Goal: Task Accomplishment & Management: Manage account settings

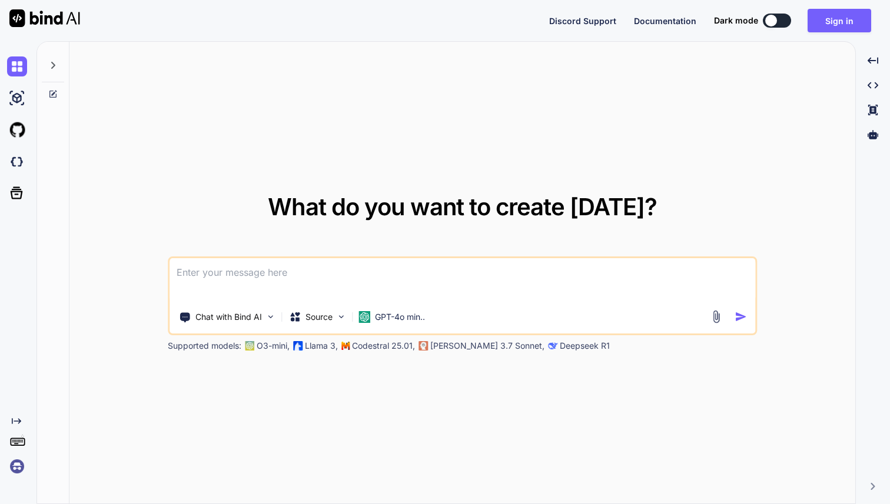
click at [19, 465] on img at bounding box center [17, 467] width 20 height 20
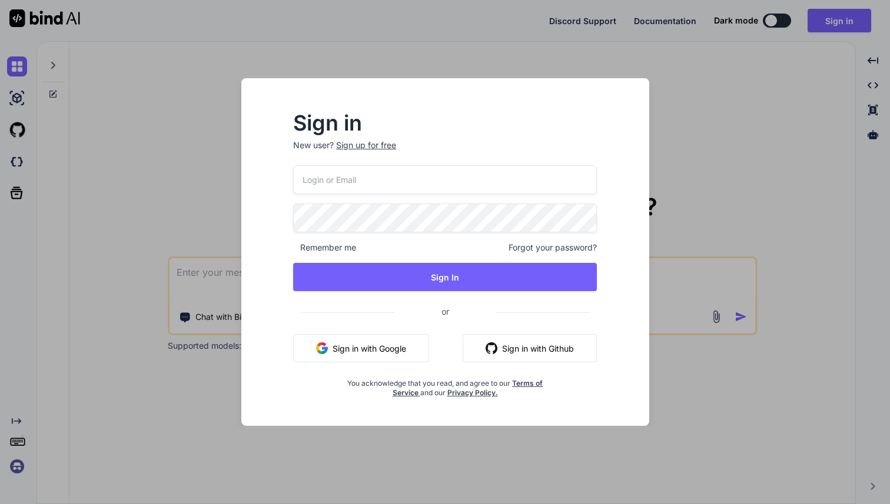
click at [332, 184] on input "email" at bounding box center [445, 179] width 304 height 29
paste input "[PERSON_NAME][EMAIL_ADDRESS][DOMAIN_NAME]"
type input "[PERSON_NAME][EMAIL_ADDRESS][DOMAIN_NAME]"
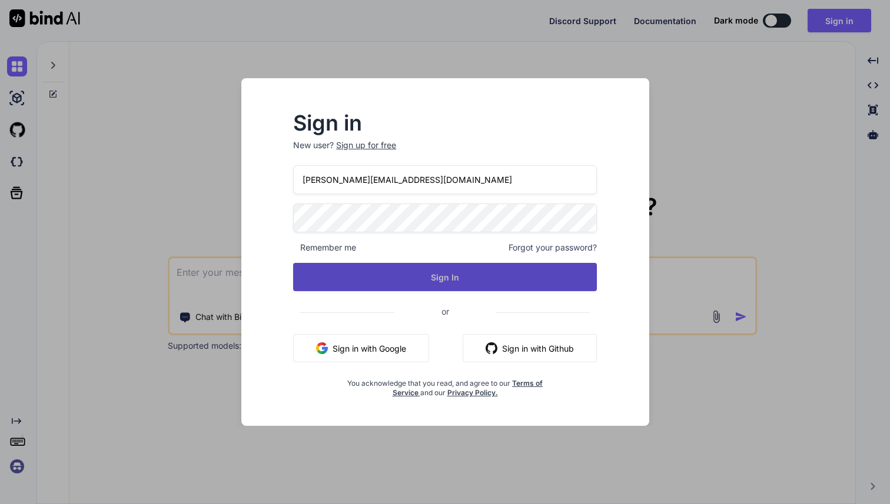
click at [441, 280] on button "Sign In" at bounding box center [445, 277] width 304 height 28
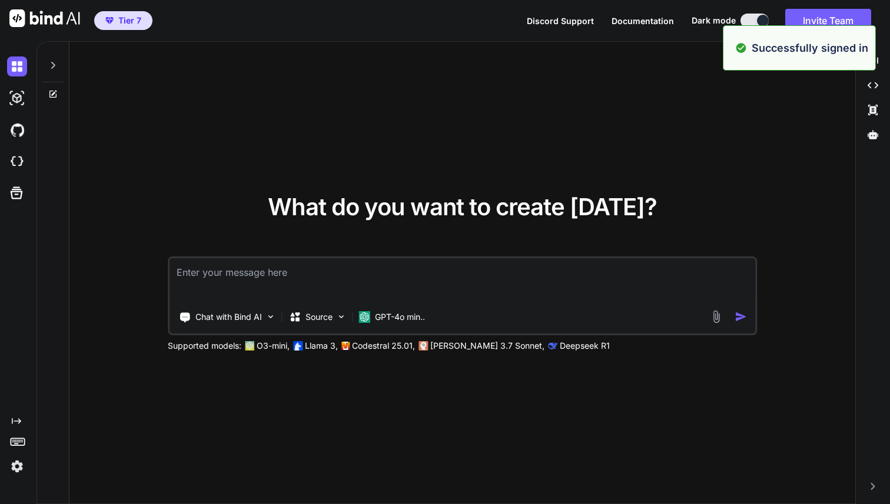
click at [18, 467] on img at bounding box center [17, 467] width 20 height 20
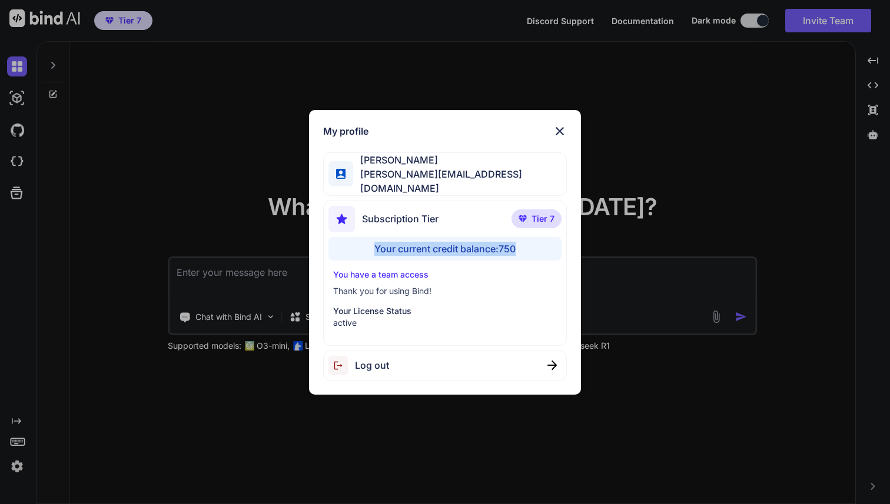
drag, startPoint x: 372, startPoint y: 245, endPoint x: 518, endPoint y: 251, distance: 146.6
click at [518, 251] on div "Your current credit balance: 750" at bounding box center [444, 249] width 233 height 24
click at [561, 134] on img at bounding box center [560, 131] width 14 height 14
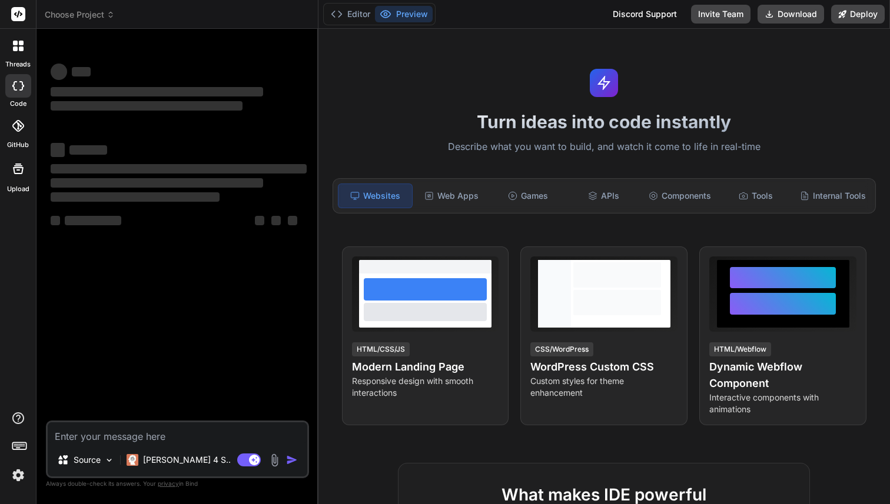
click at [17, 46] on icon at bounding box center [18, 46] width 11 height 11
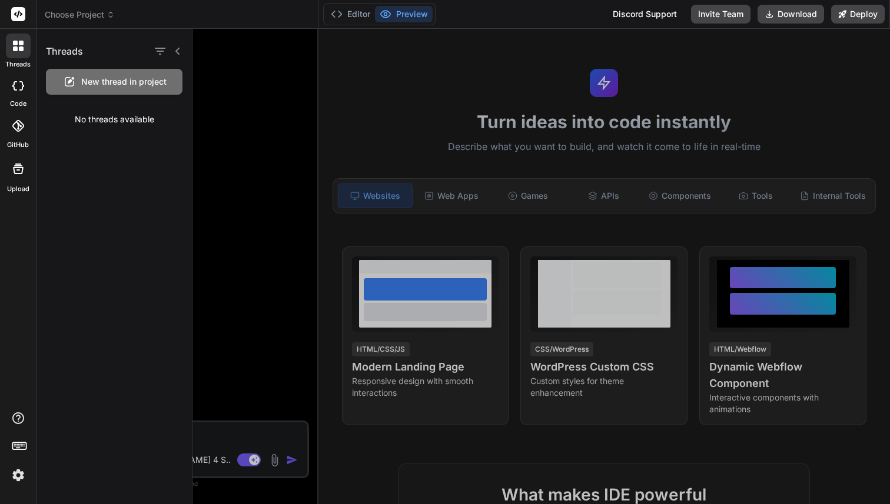
click at [238, 117] on div at bounding box center [540, 266] width 697 height 475
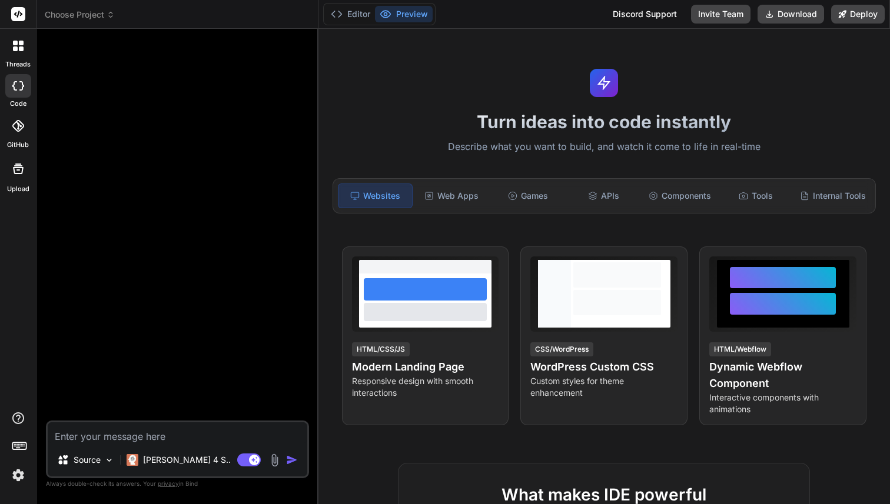
click at [22, 475] on img at bounding box center [18, 475] width 20 height 20
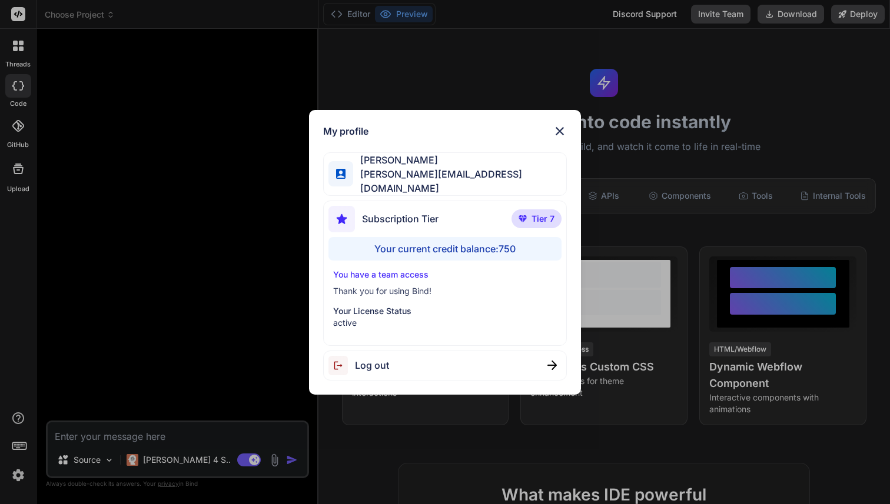
click at [557, 138] on img at bounding box center [560, 131] width 14 height 14
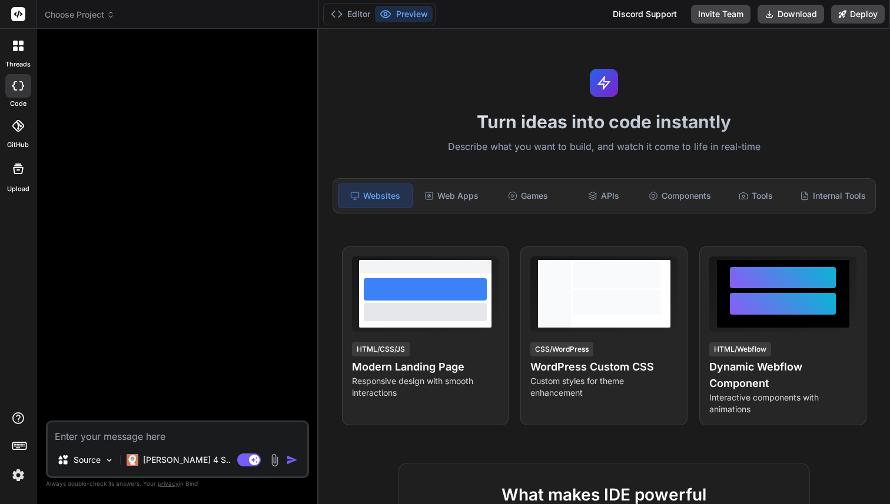
click at [13, 48] on icon at bounding box center [15, 48] width 5 height 5
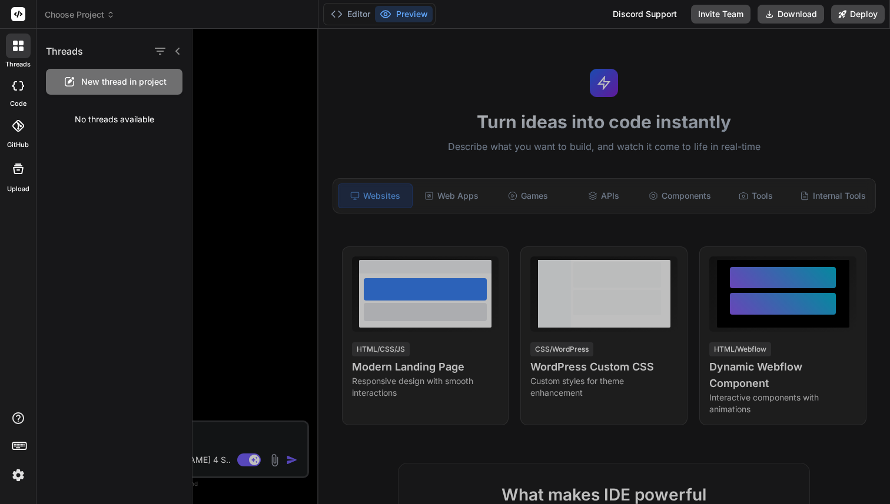
click at [120, 80] on span "New thread in project" at bounding box center [123, 82] width 85 height 12
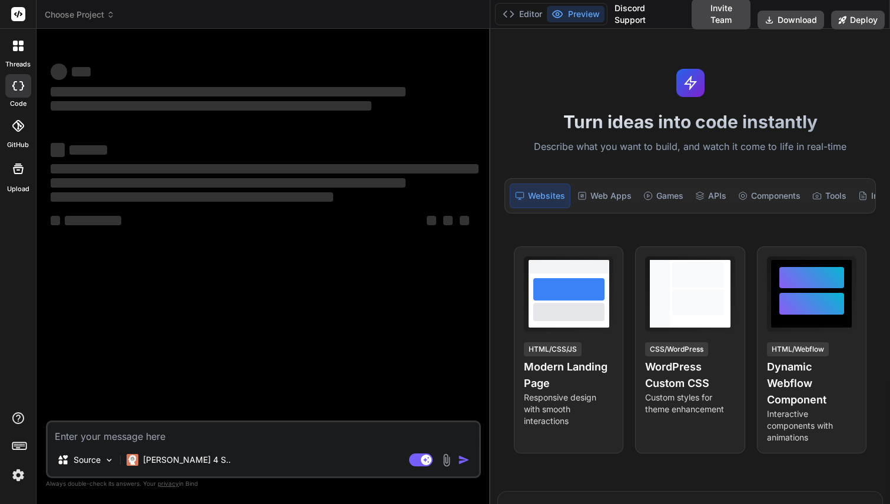
drag, startPoint x: 317, startPoint y: 244, endPoint x: 473, endPoint y: 244, distance: 156.5
click at [473, 244] on div "Bind AI Web Search Created with Pixso. Code Generator ‌ ‌ ‌ ‌ ‌ ‌ ‌ ‌ ‌ ‌ ‌ ‌ ‌…" at bounding box center [263, 266] width 454 height 475
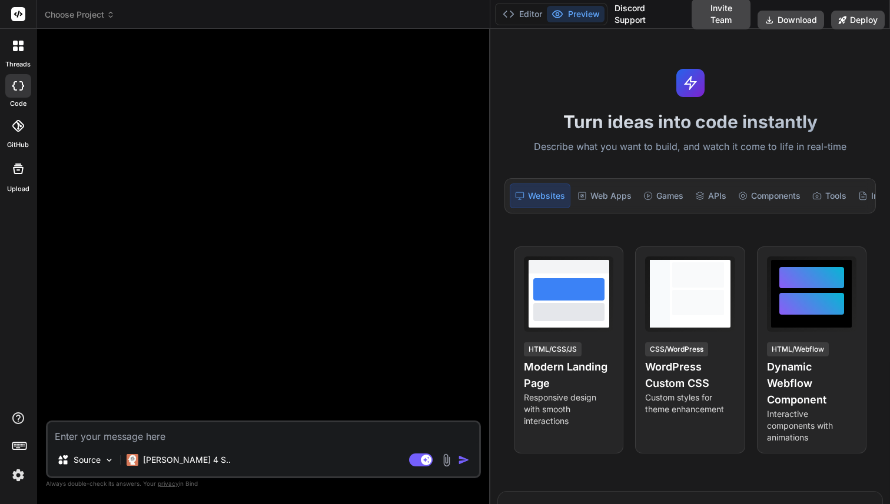
click at [15, 478] on img at bounding box center [18, 475] width 20 height 20
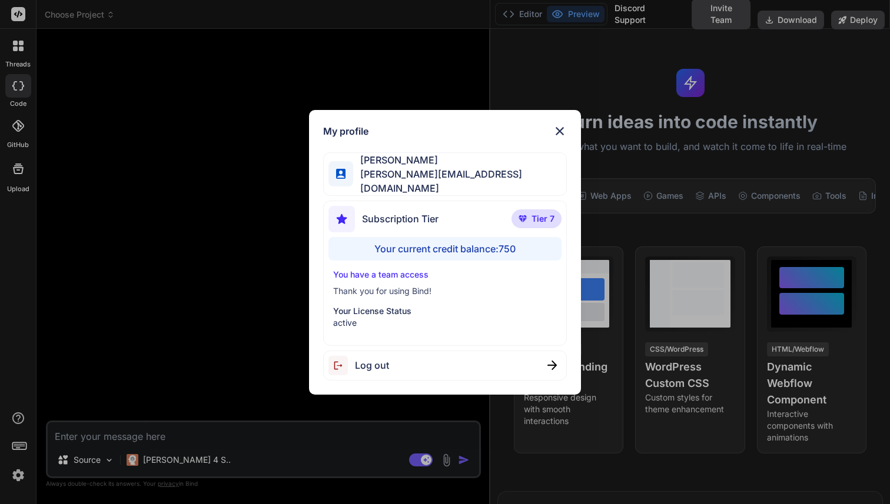
click at [563, 134] on img at bounding box center [560, 131] width 14 height 14
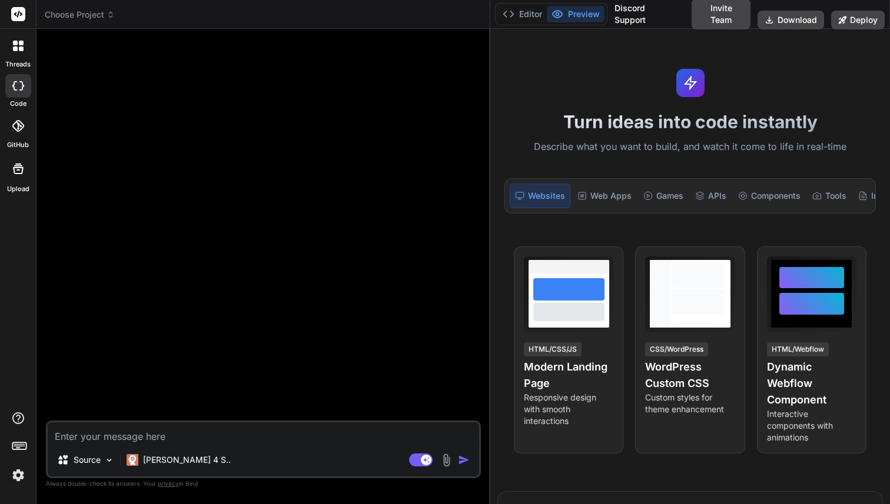
click at [18, 475] on img at bounding box center [18, 475] width 20 height 20
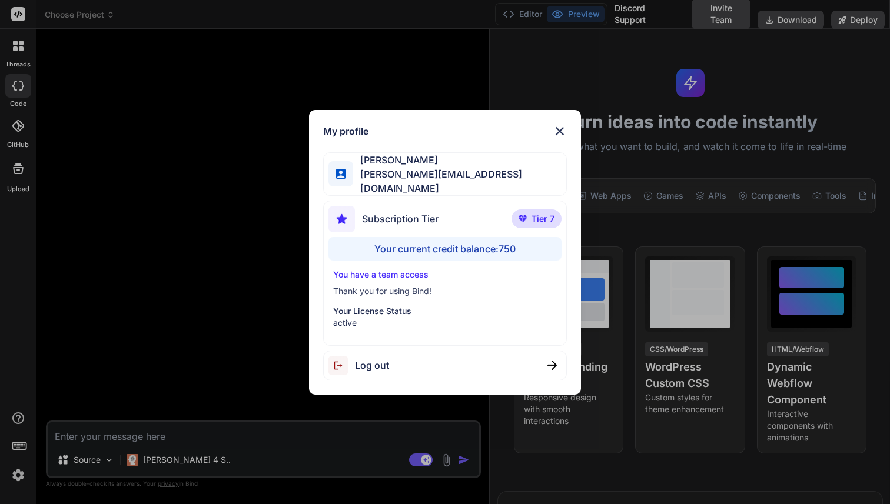
click at [369, 362] on span "Log out" at bounding box center [372, 365] width 34 height 14
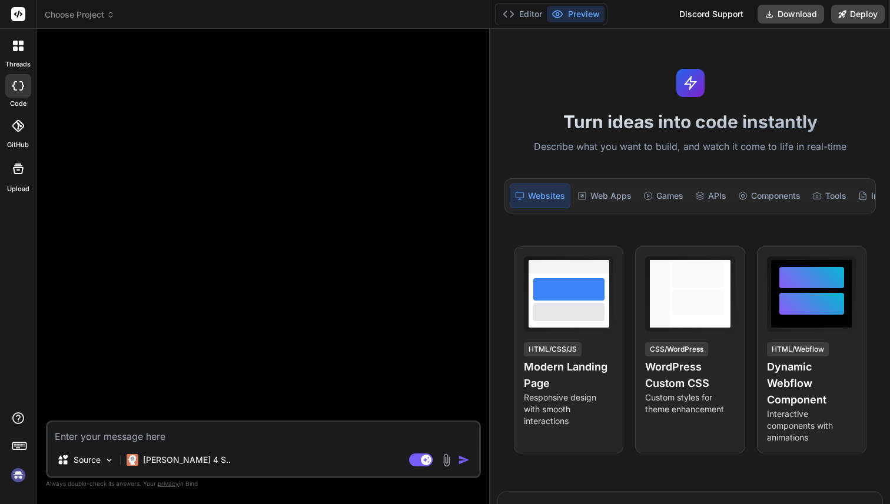
scroll to position [22, 0]
click at [16, 475] on img at bounding box center [18, 475] width 20 height 20
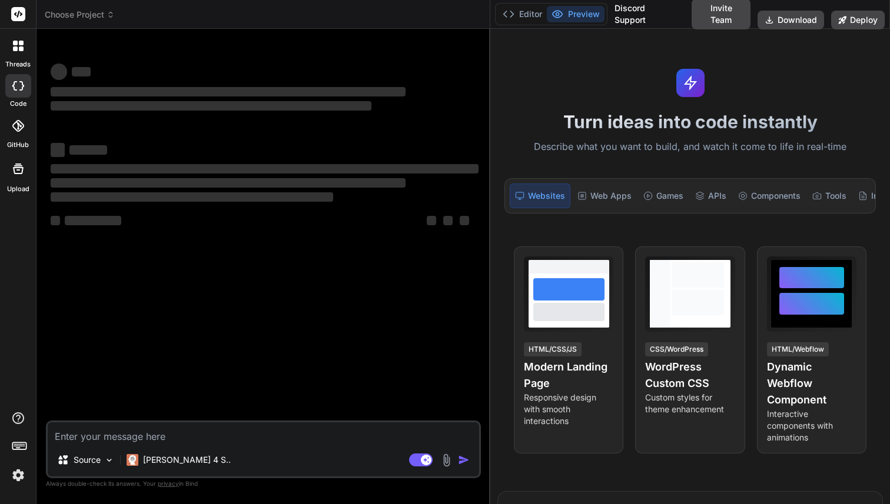
click at [17, 475] on img at bounding box center [18, 475] width 20 height 20
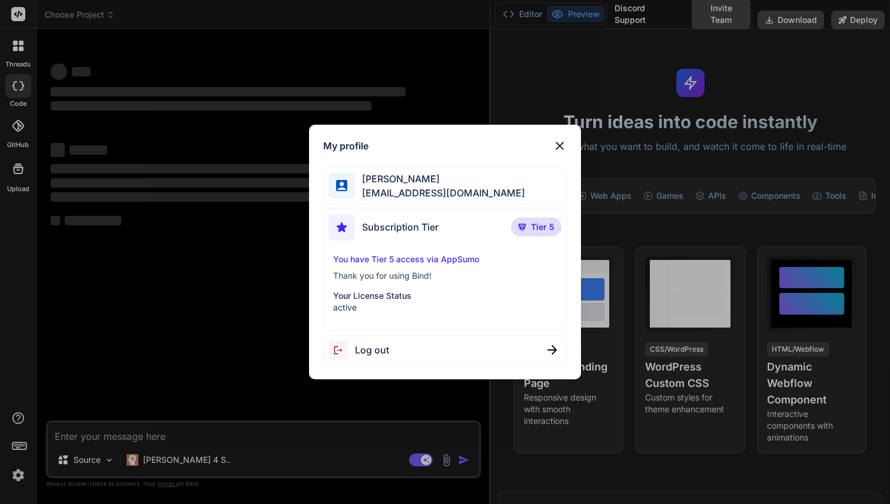
type textarea "x"
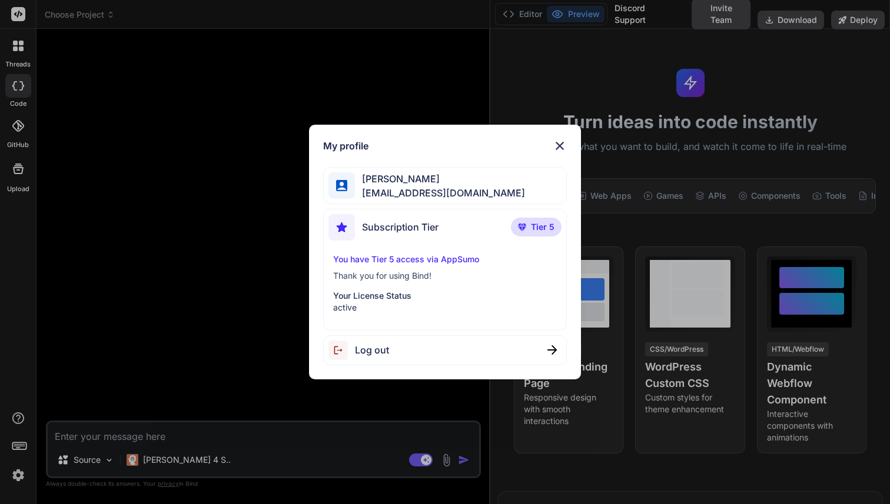
click at [368, 174] on span "Maisie Trang" at bounding box center [440, 179] width 170 height 14
drag, startPoint x: 540, startPoint y: 237, endPoint x: 358, endPoint y: 238, distance: 181.8
click at [358, 238] on div "Subscription Tier Tier 5" at bounding box center [444, 229] width 233 height 31
drag, startPoint x: 488, startPoint y: 264, endPoint x: 352, endPoint y: 316, distance: 145.7
click at [352, 316] on div "Subscription Tier Tier 5 You have Tier 5 access via AppSumo Thank you for using…" at bounding box center [445, 270] width 244 height 122
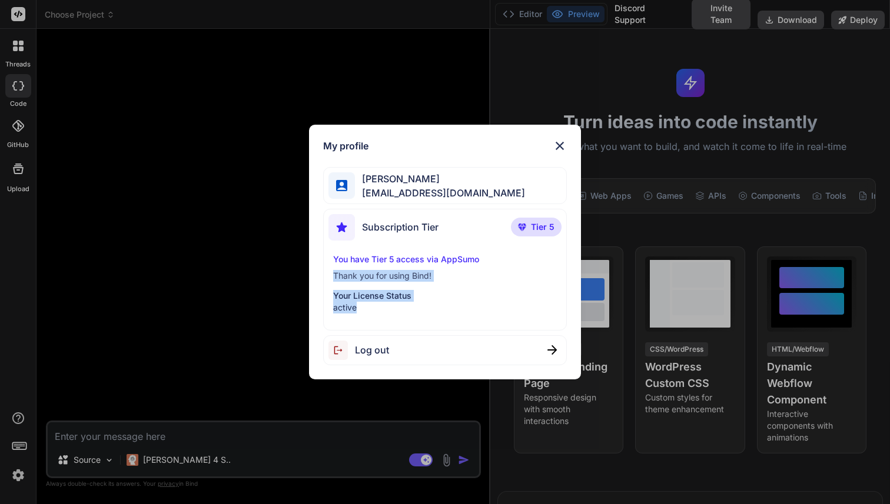
click at [560, 146] on img at bounding box center [560, 146] width 14 height 14
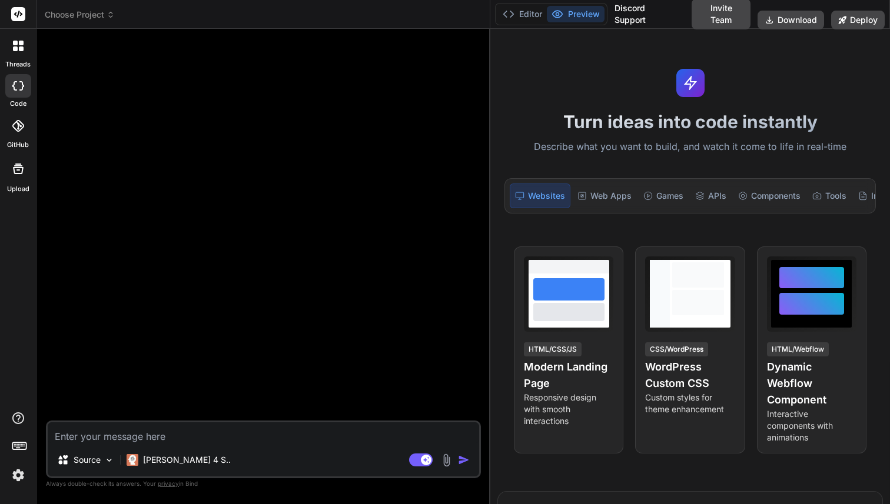
click at [17, 44] on icon at bounding box center [15, 43] width 5 height 5
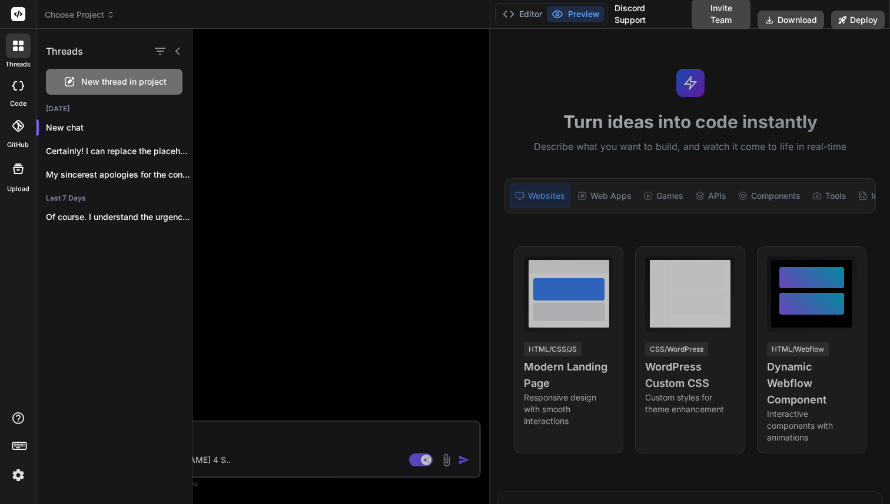
click at [240, 119] on div at bounding box center [540, 266] width 697 height 475
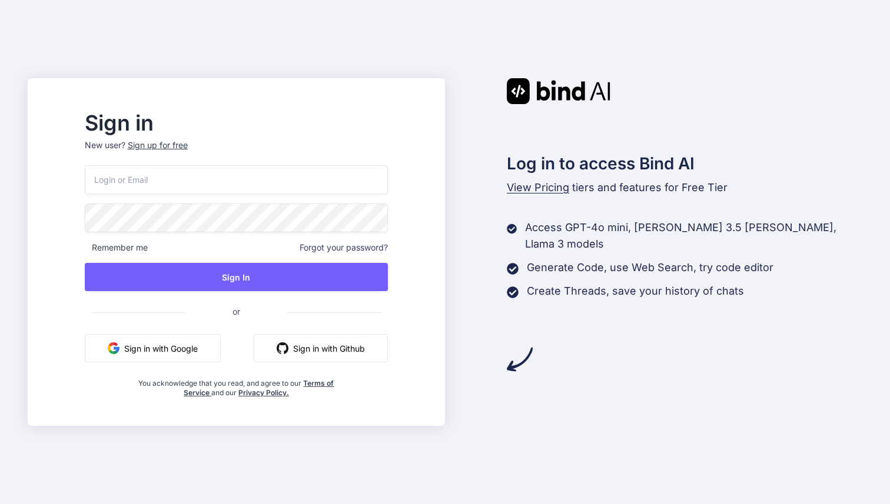
click at [203, 189] on input "email" at bounding box center [236, 179] width 303 height 29
paste input "[EMAIL_ADDRESS][DOMAIN_NAME]"
type input "[EMAIL_ADDRESS][DOMAIN_NAME]"
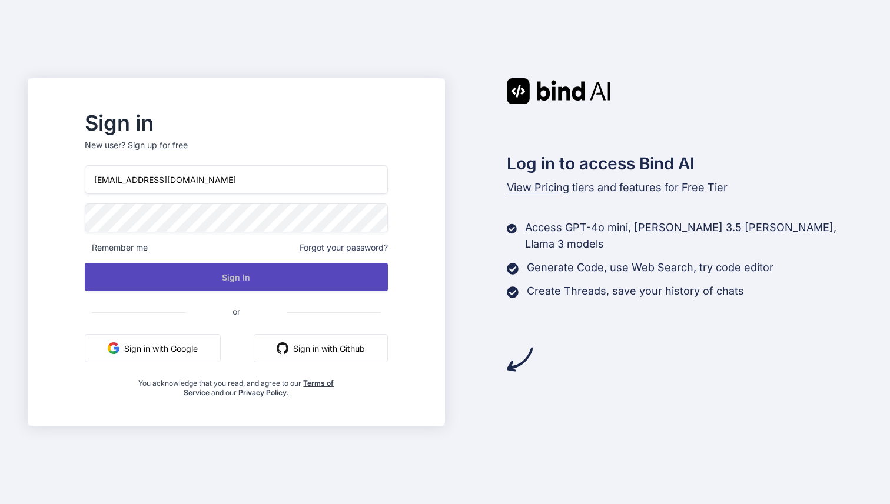
click at [212, 275] on button "Sign In" at bounding box center [236, 277] width 303 height 28
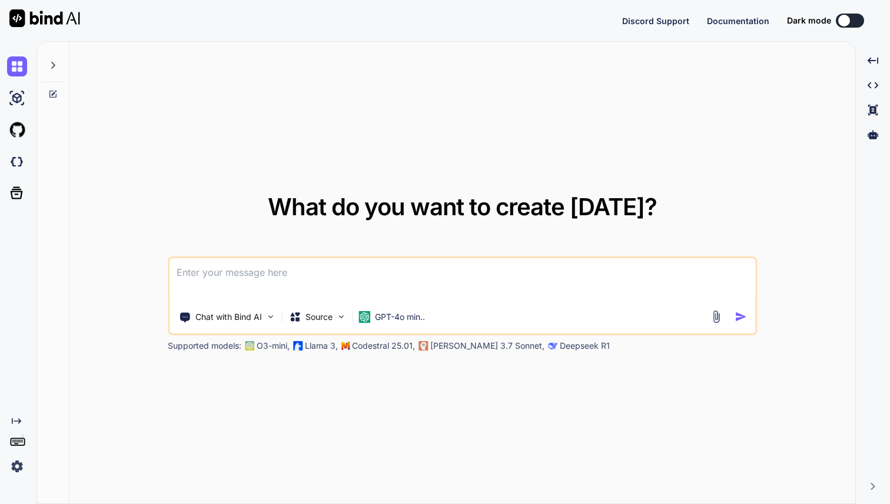
click at [19, 468] on img at bounding box center [17, 467] width 20 height 20
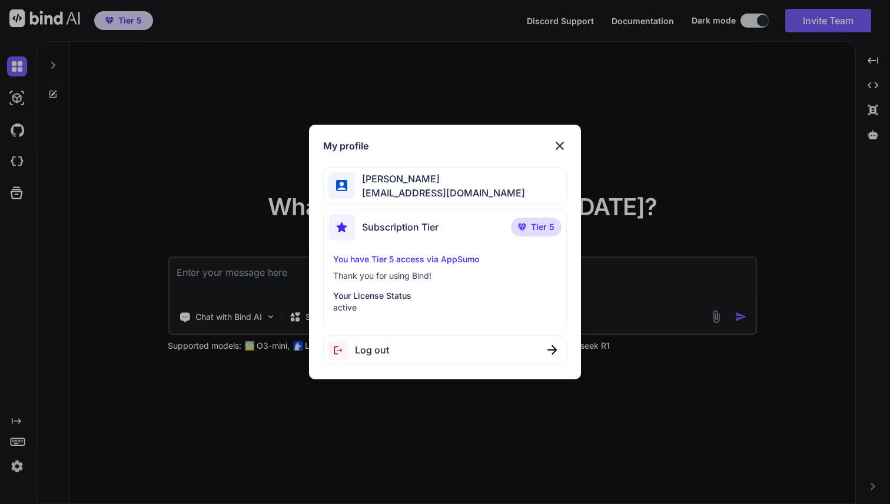
type textarea "x"
